Goal: Navigation & Orientation: Go to known website

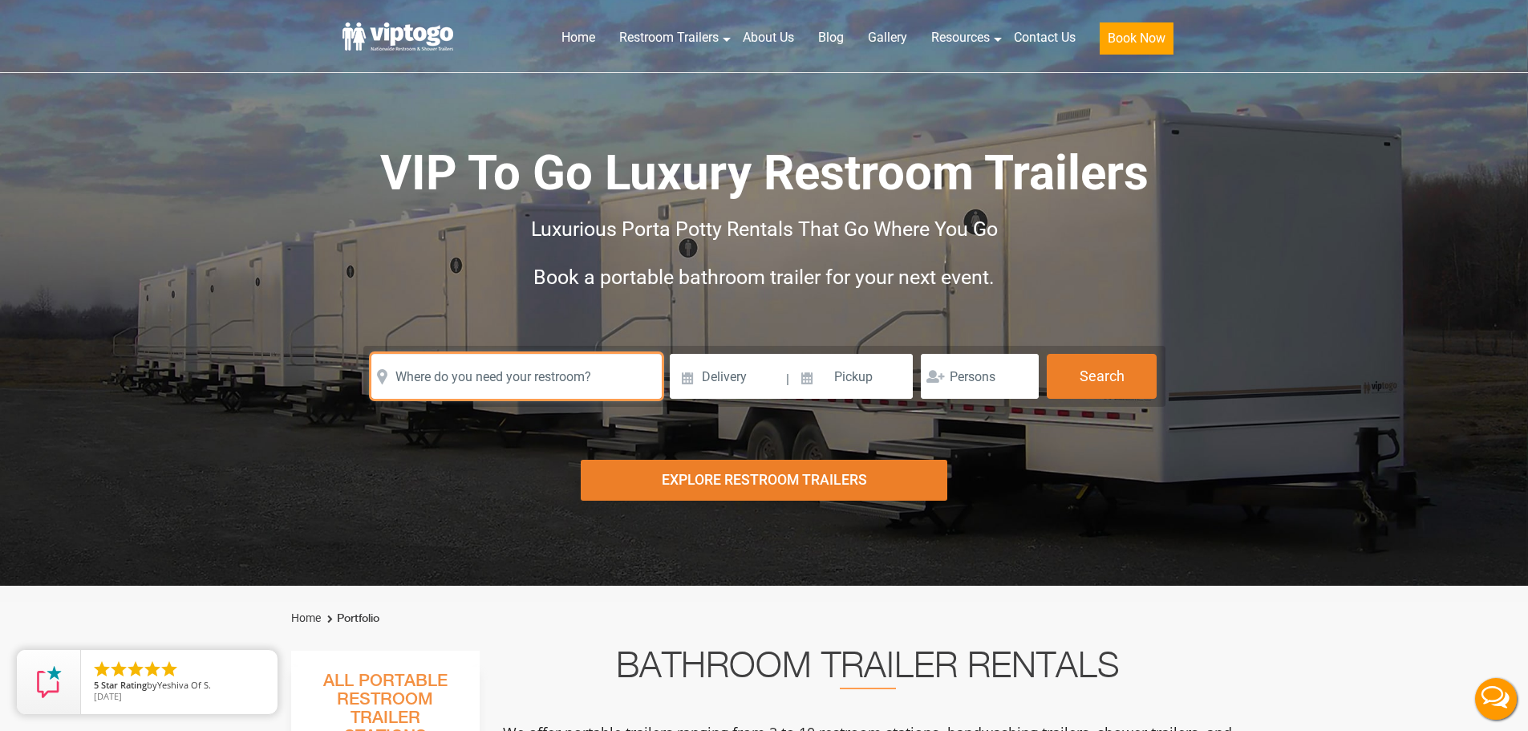
click at [524, 375] on input "text" at bounding box center [516, 376] width 290 height 45
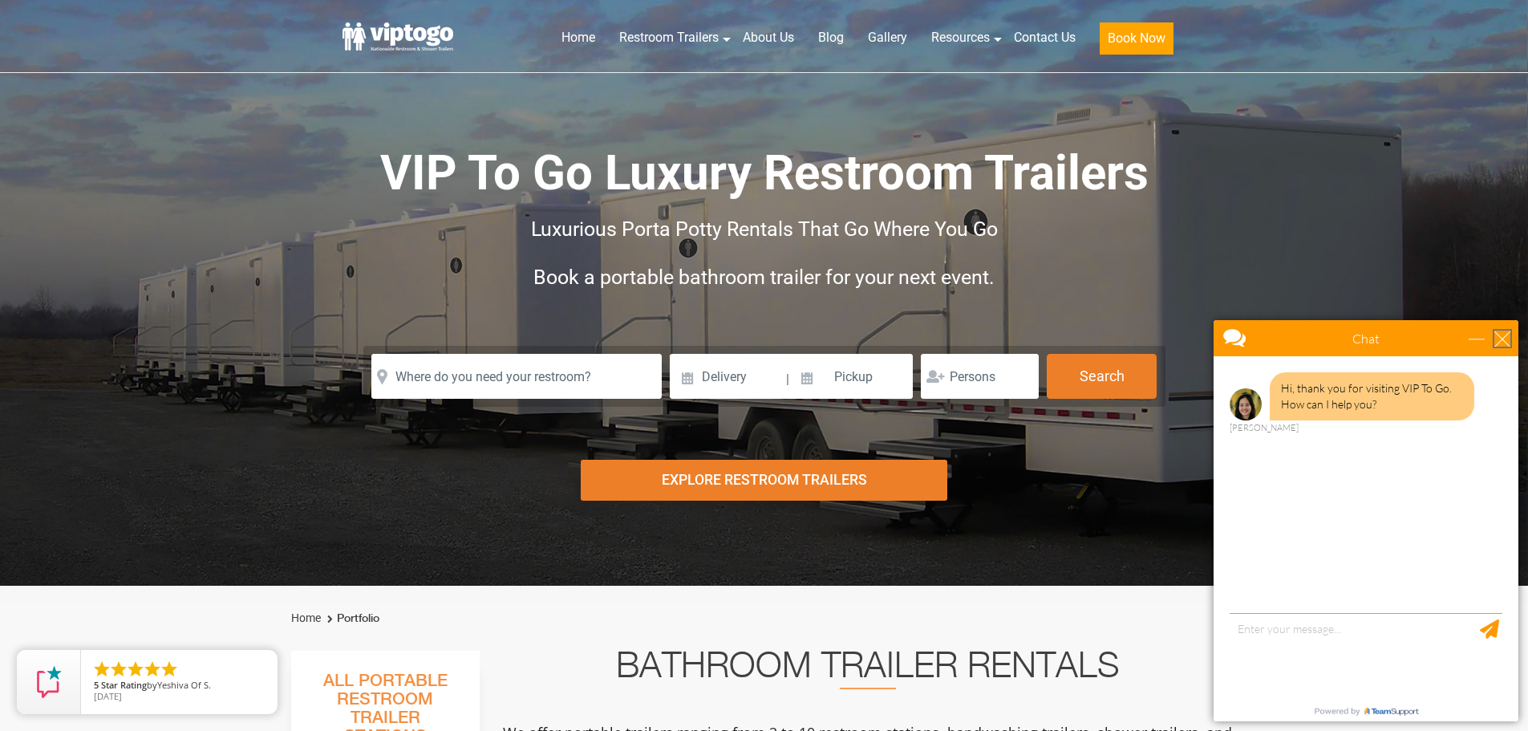
click at [1500, 343] on div "close" at bounding box center [1503, 339] width 16 height 16
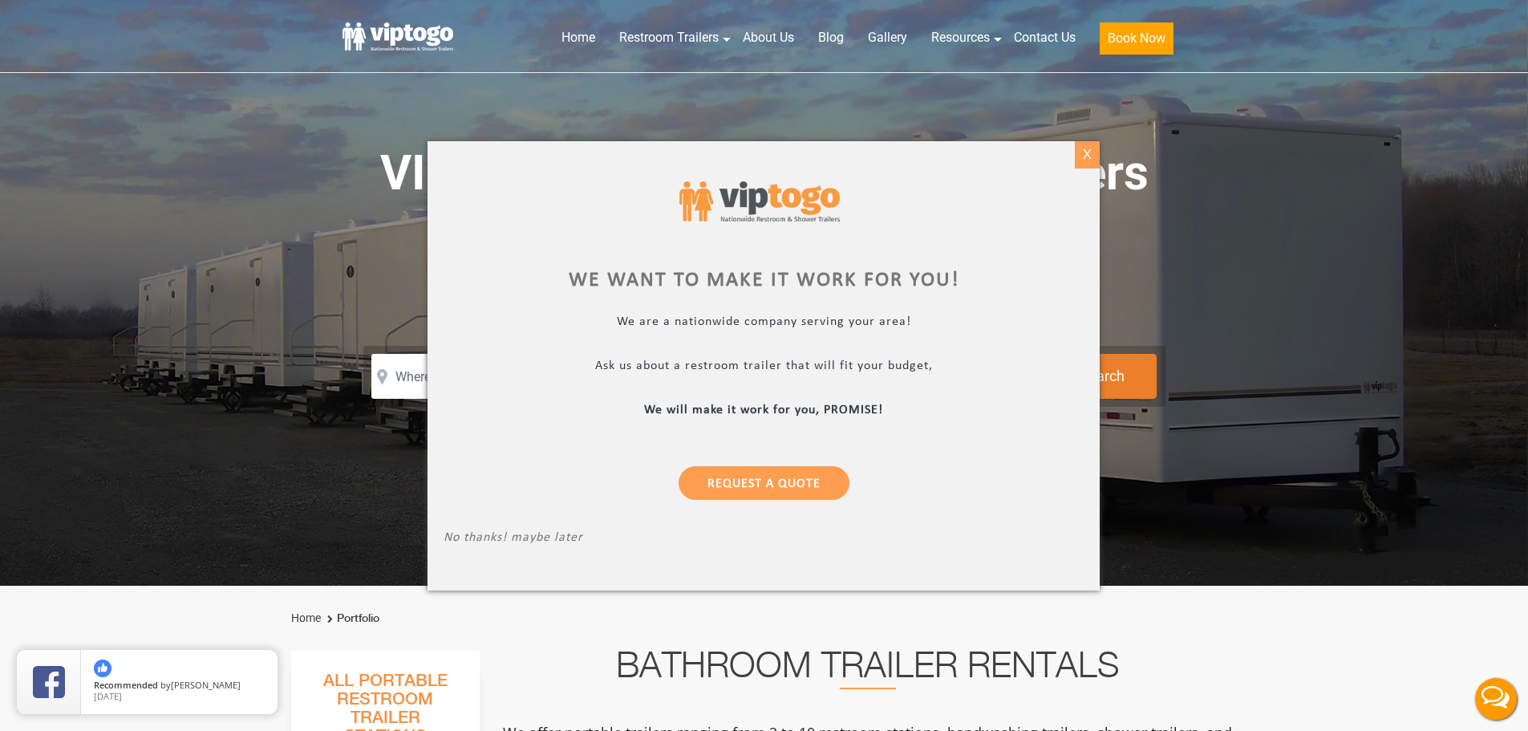
click at [1094, 156] on div "X" at bounding box center [1087, 154] width 25 height 27
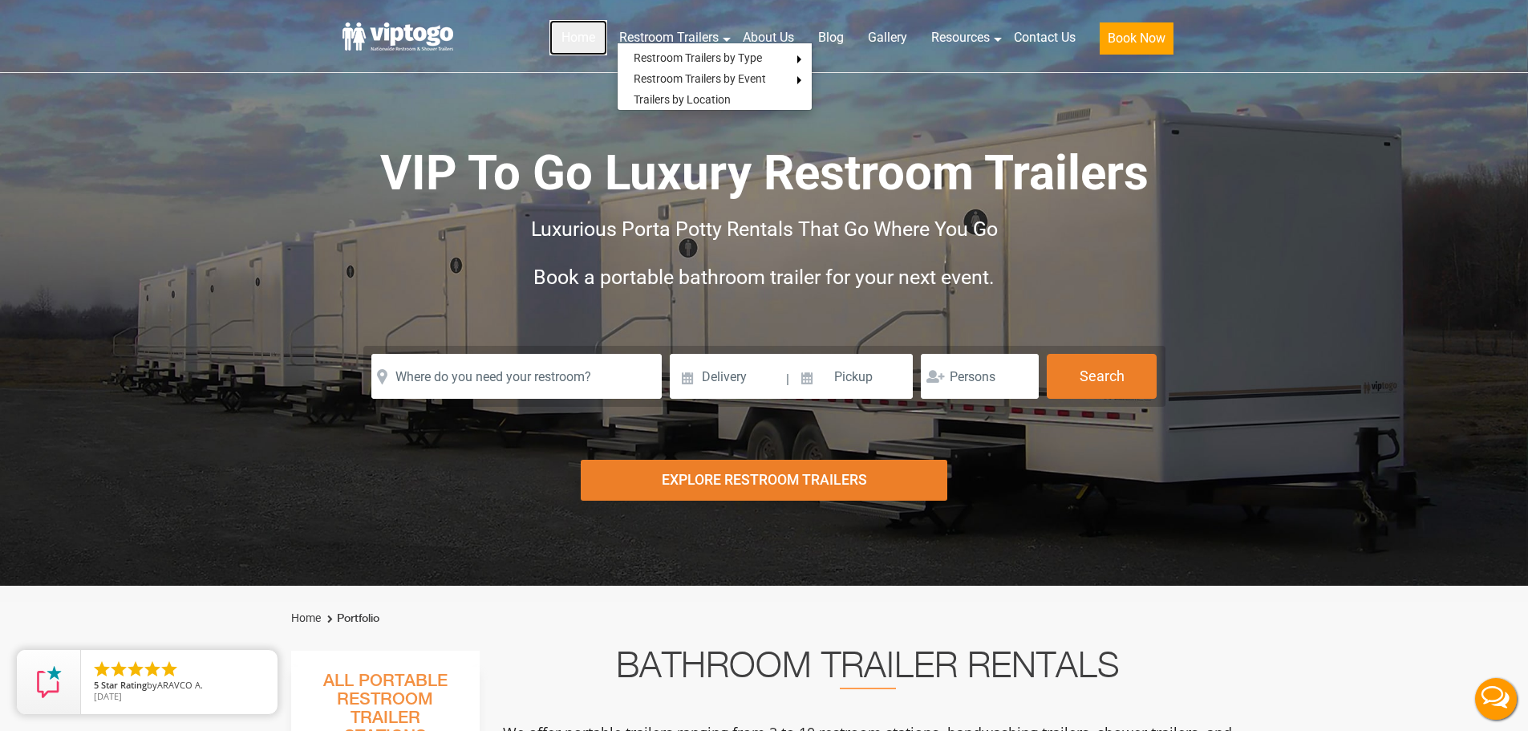
click at [560, 44] on link "Home" at bounding box center [579, 37] width 58 height 35
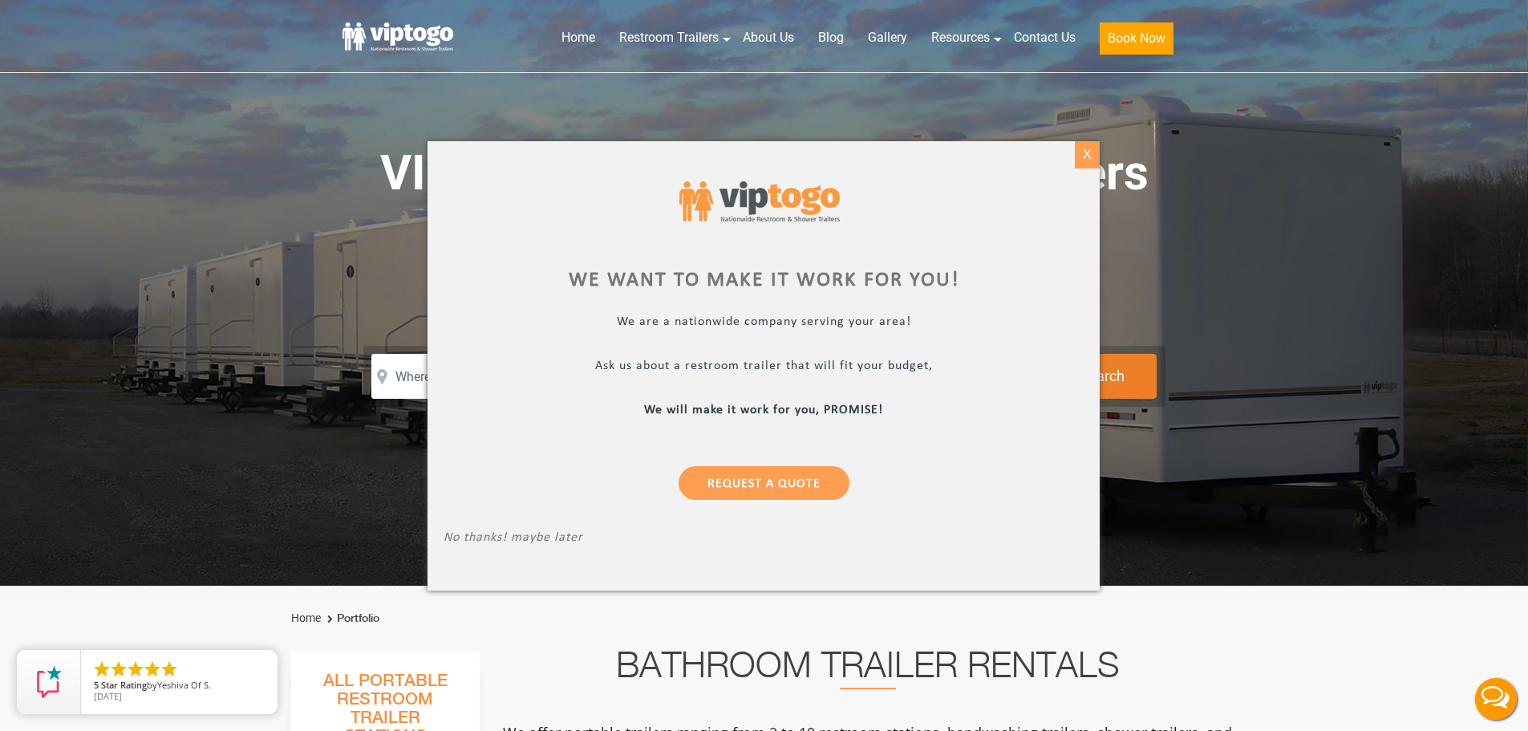
click at [1086, 156] on div "X" at bounding box center [1087, 154] width 25 height 27
